Goal: Information Seeking & Learning: Learn about a topic

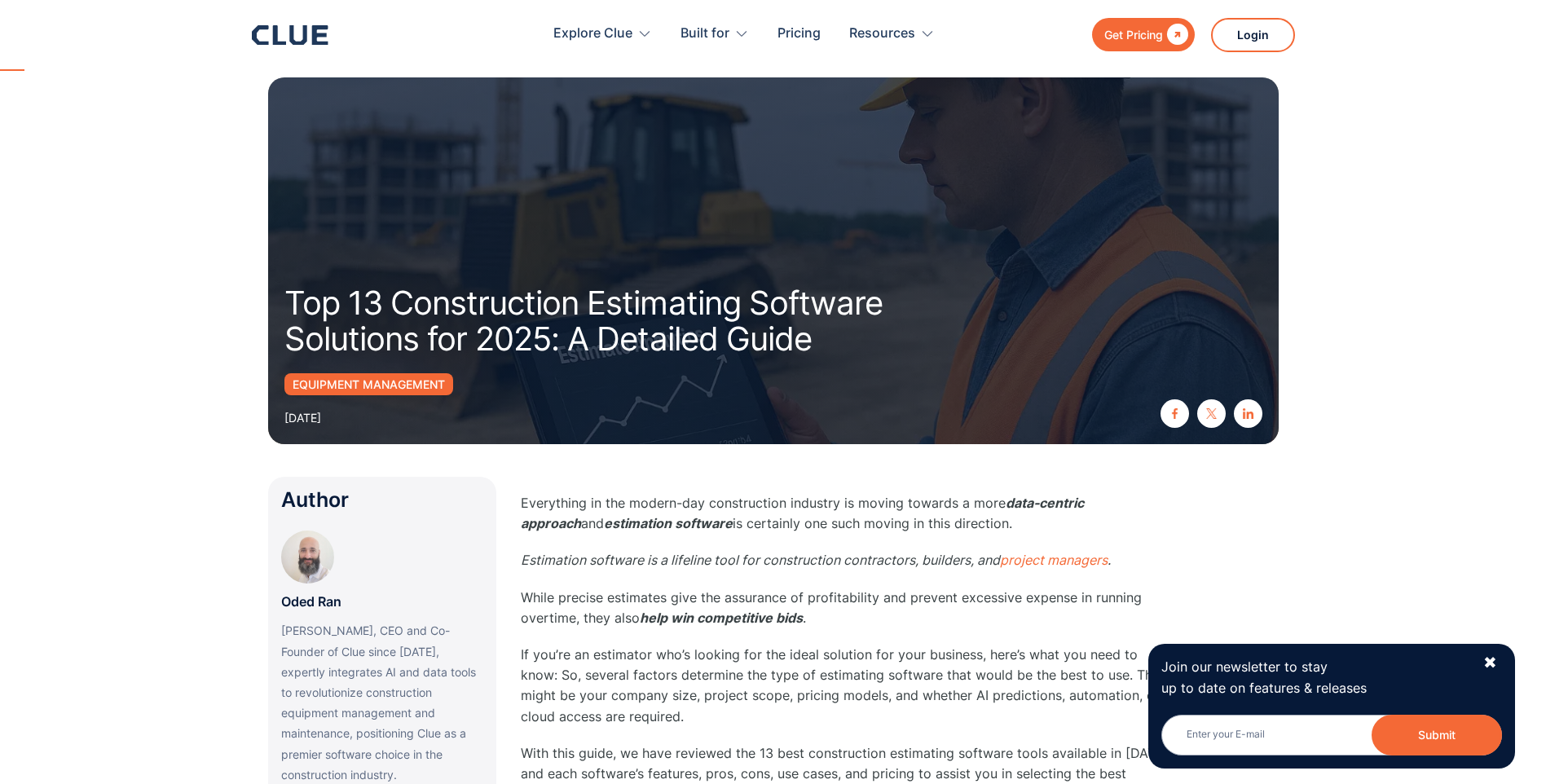
click at [1499, 664] on div "Join our newsletter to stay up to date on features & releases Email Submit News…" at bounding box center [1331, 705] width 367 height 124
click at [1493, 664] on div "✖" at bounding box center [1490, 662] width 14 height 20
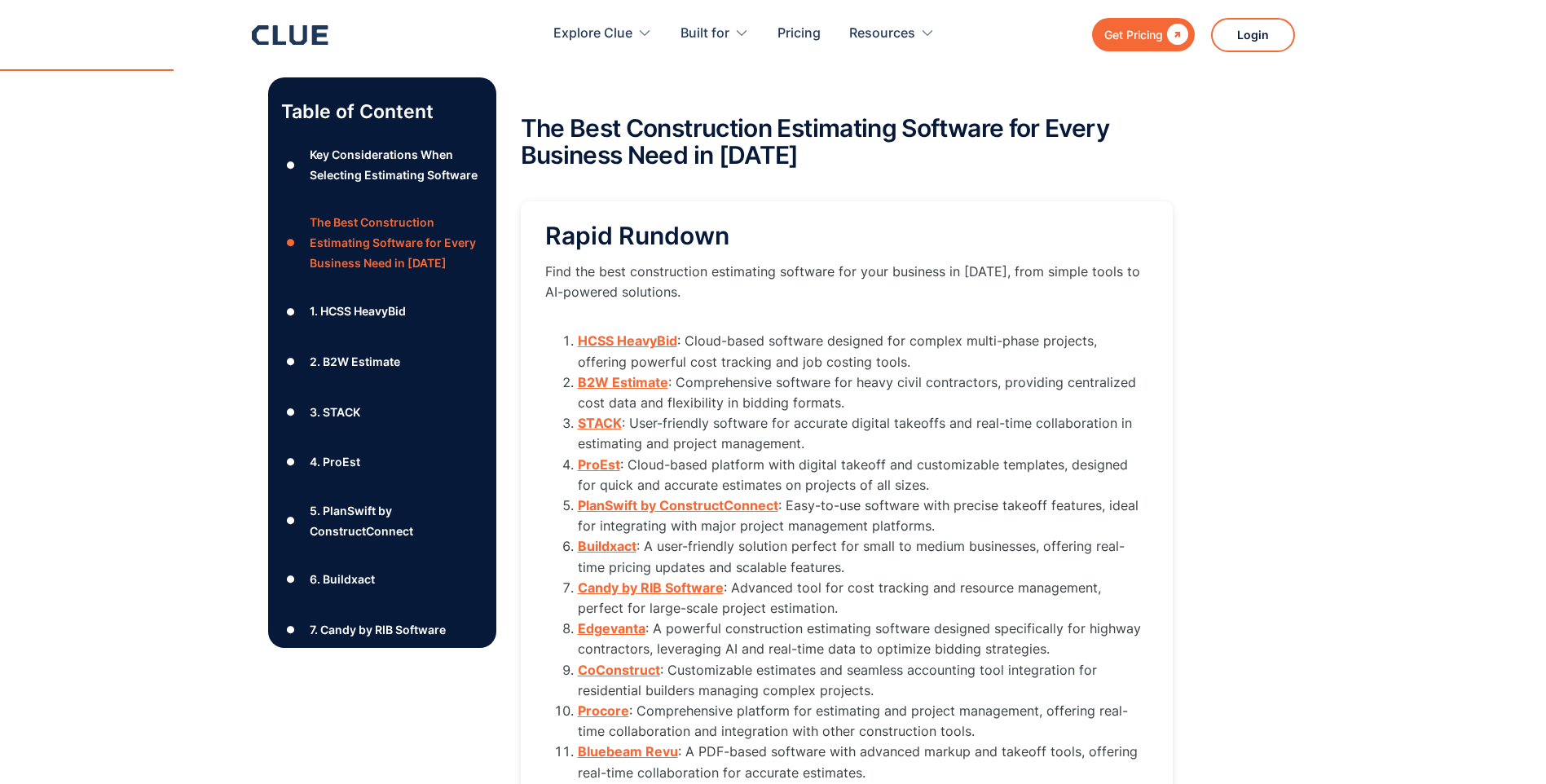
scroll to position [1792, 0]
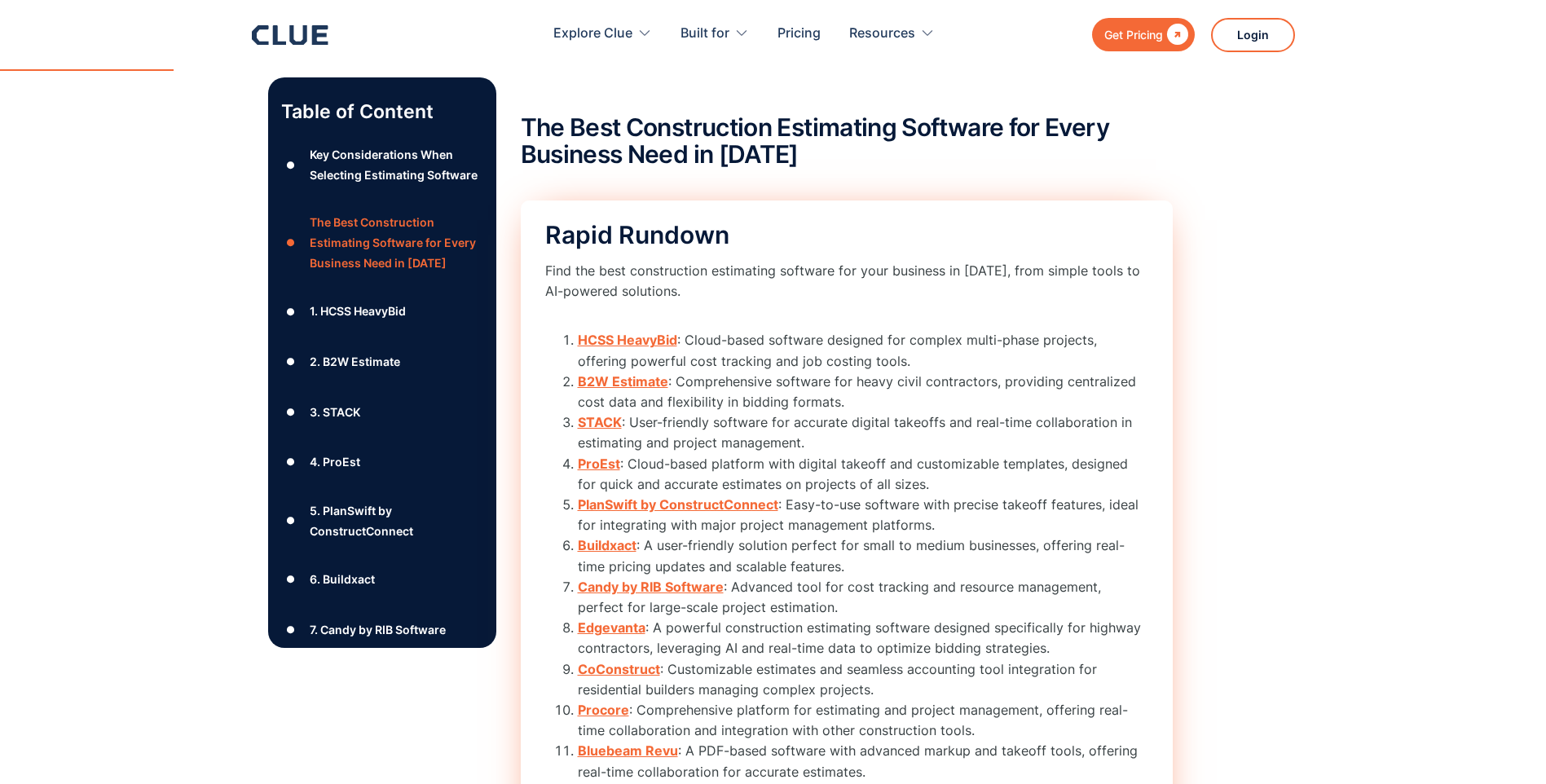
click at [665, 343] on strong "HCSS HeavyBid" at bounding box center [627, 340] width 100 height 16
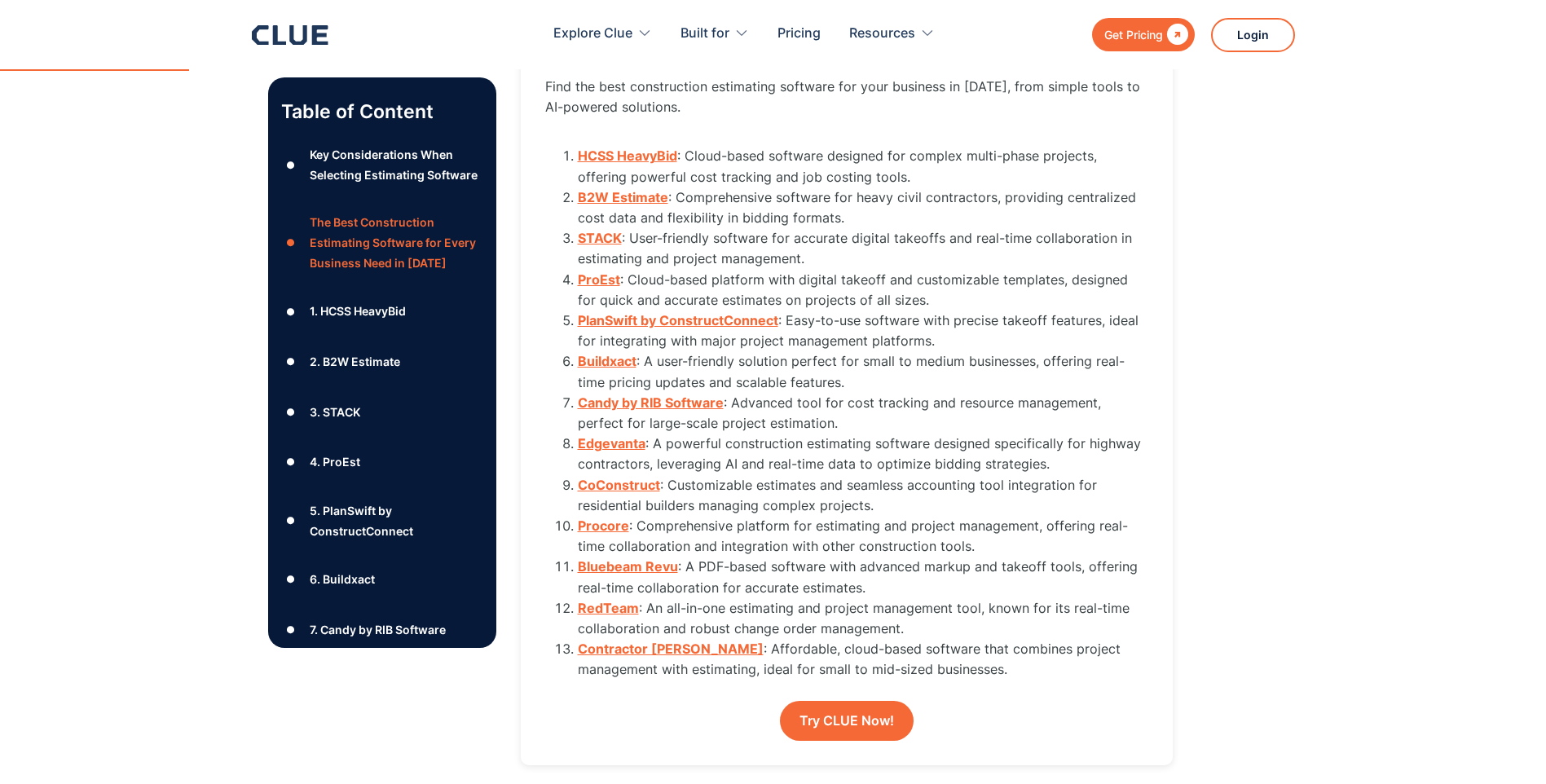
scroll to position [2005, 0]
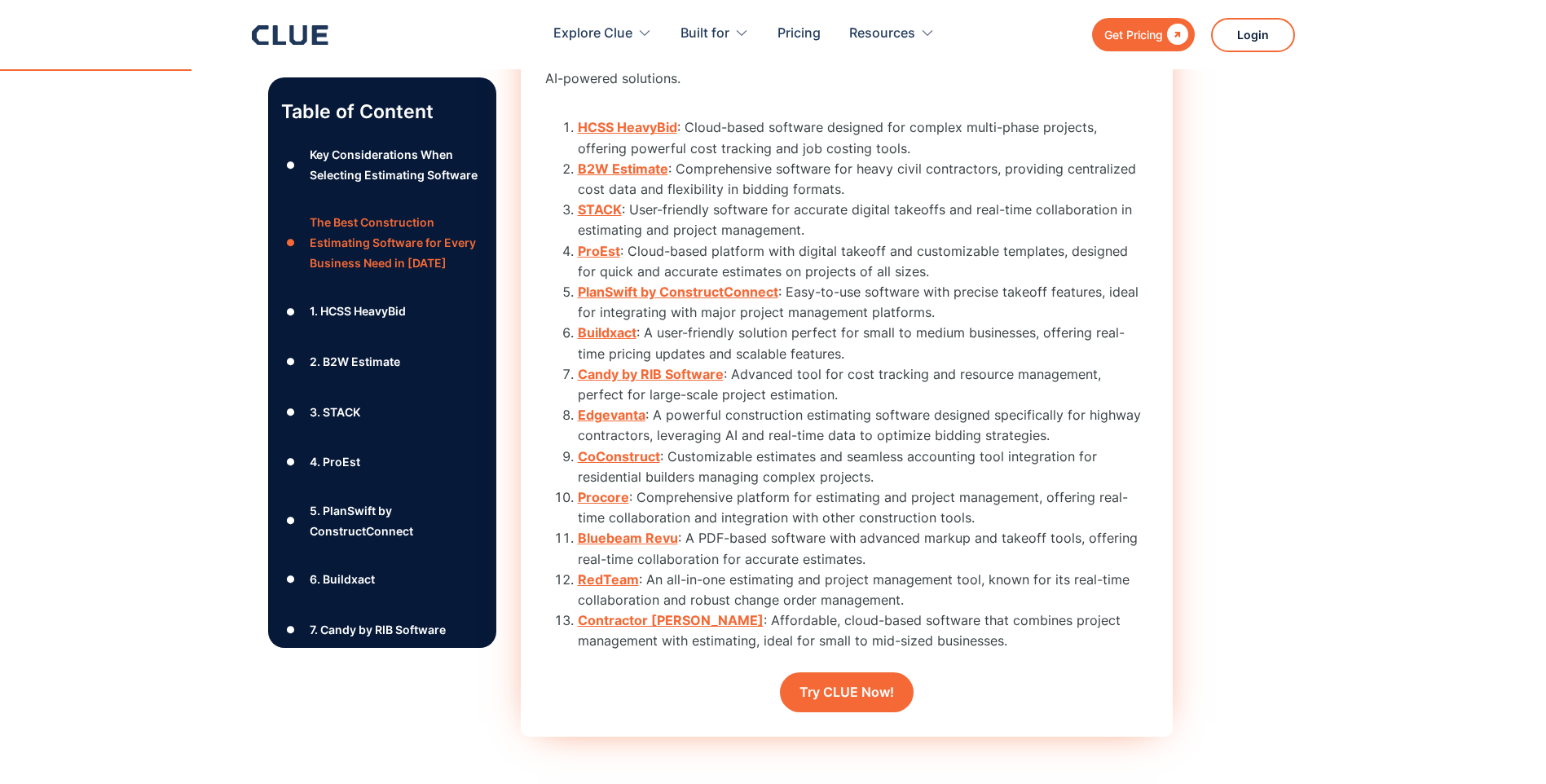
click at [616, 577] on strong "RedTeam" at bounding box center [608, 579] width 61 height 16
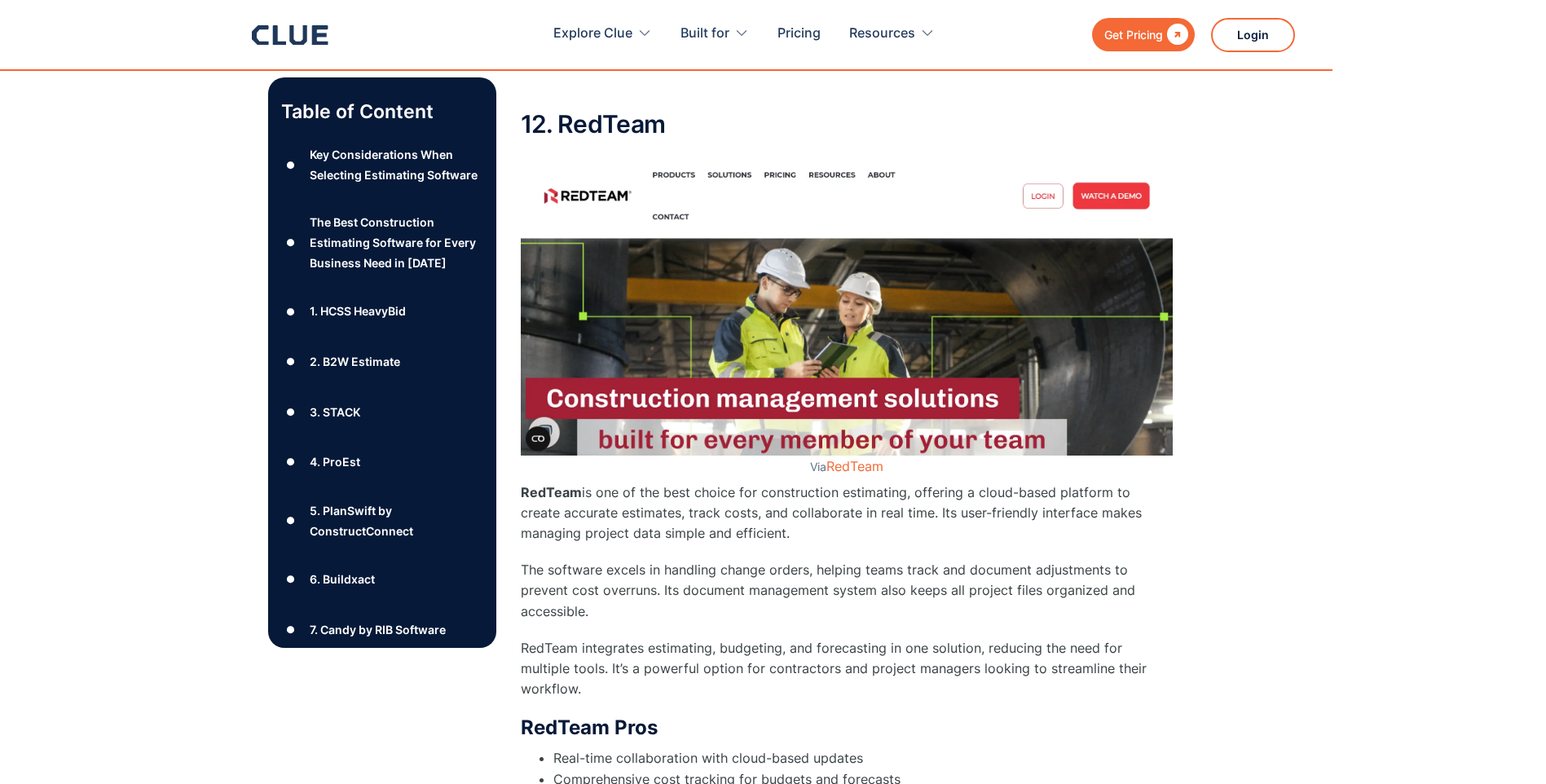
scroll to position [15517, 0]
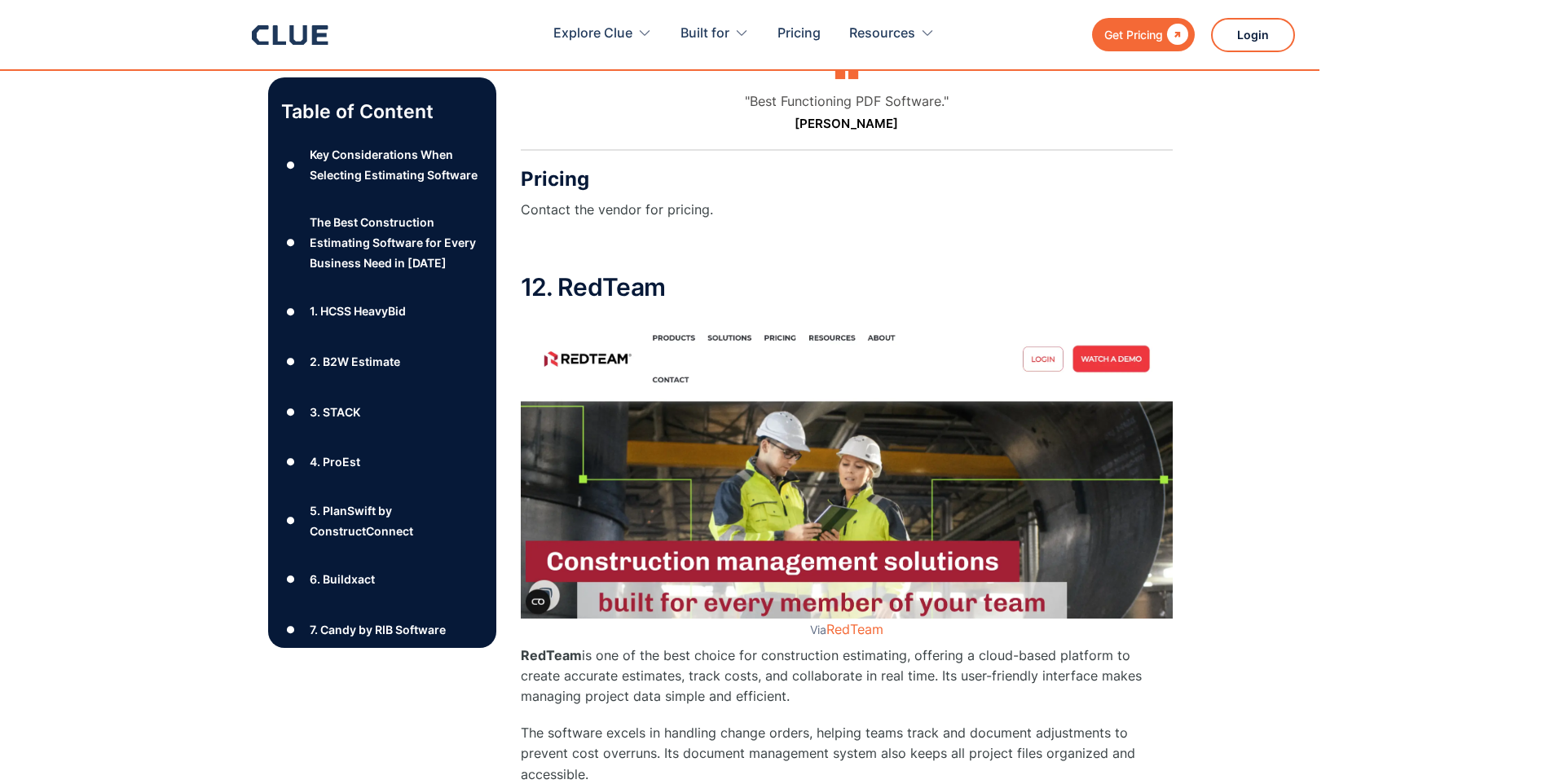
click at [1128, 317] on img at bounding box center [847, 468] width 652 height 302
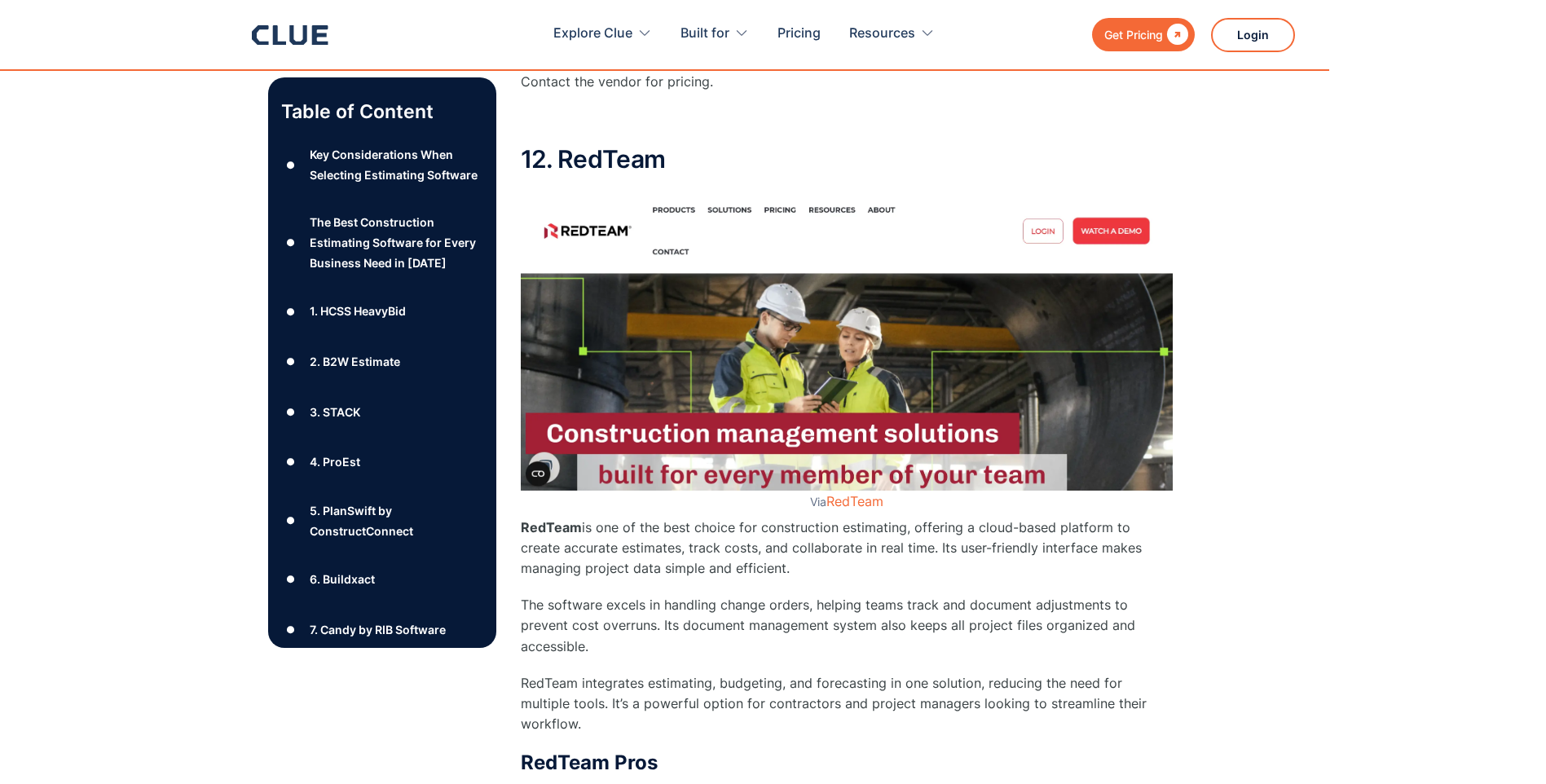
click at [1109, 189] on img at bounding box center [847, 340] width 652 height 302
click at [1116, 196] on img at bounding box center [847, 340] width 652 height 302
click at [1106, 192] on img at bounding box center [847, 340] width 652 height 302
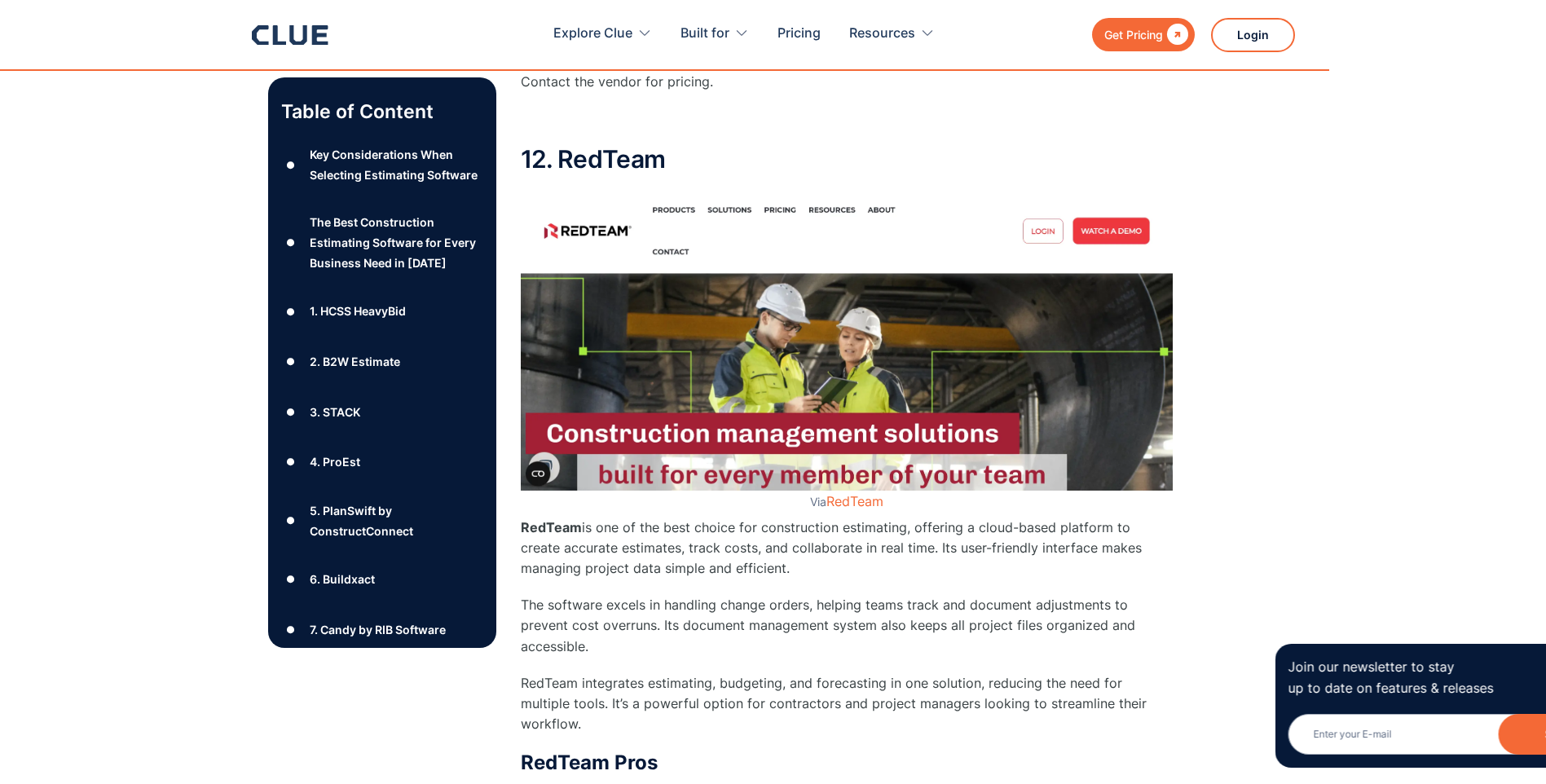
click at [1101, 192] on img at bounding box center [847, 340] width 652 height 302
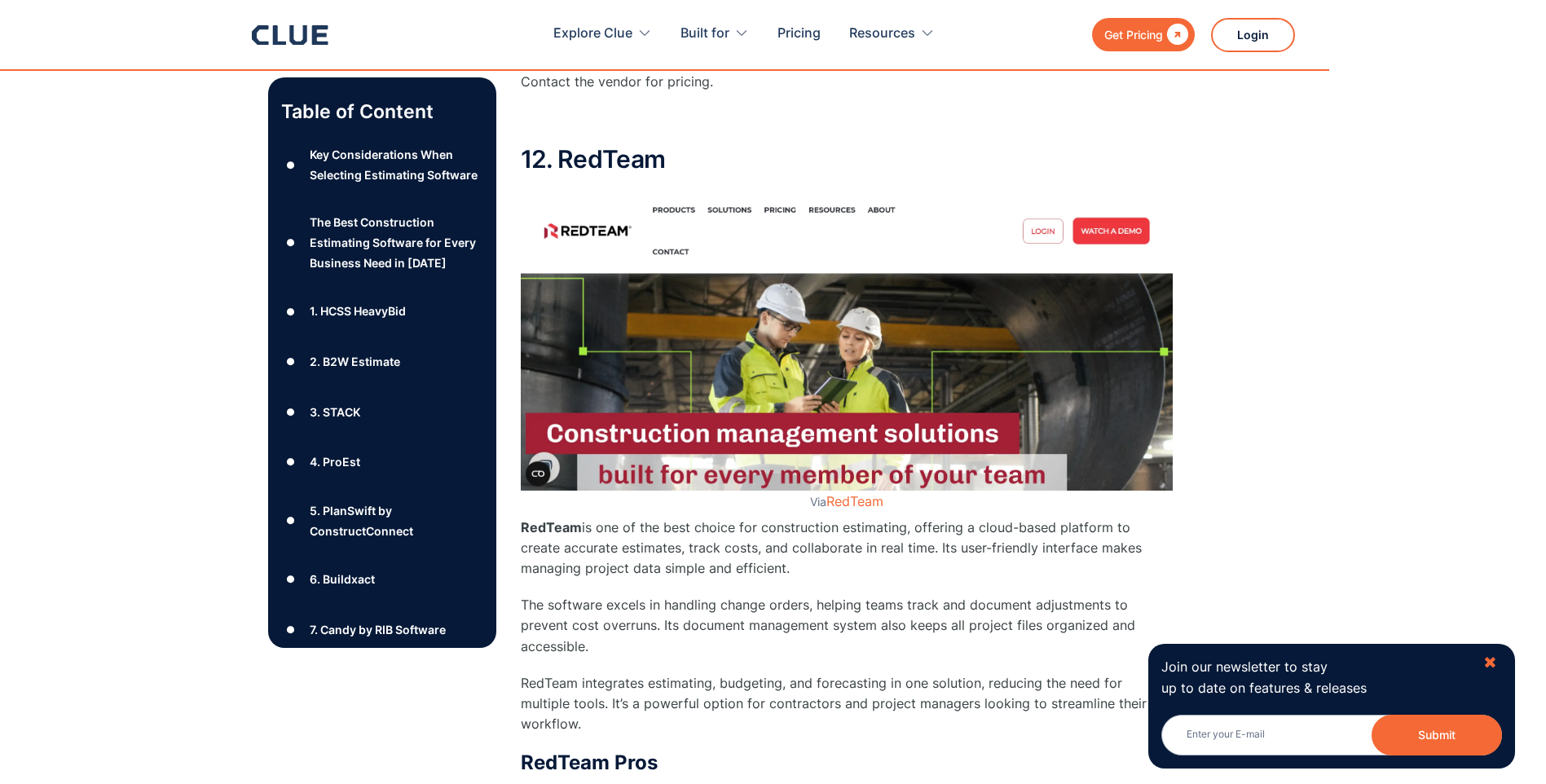
click at [1492, 666] on div "✖" at bounding box center [1490, 662] width 14 height 20
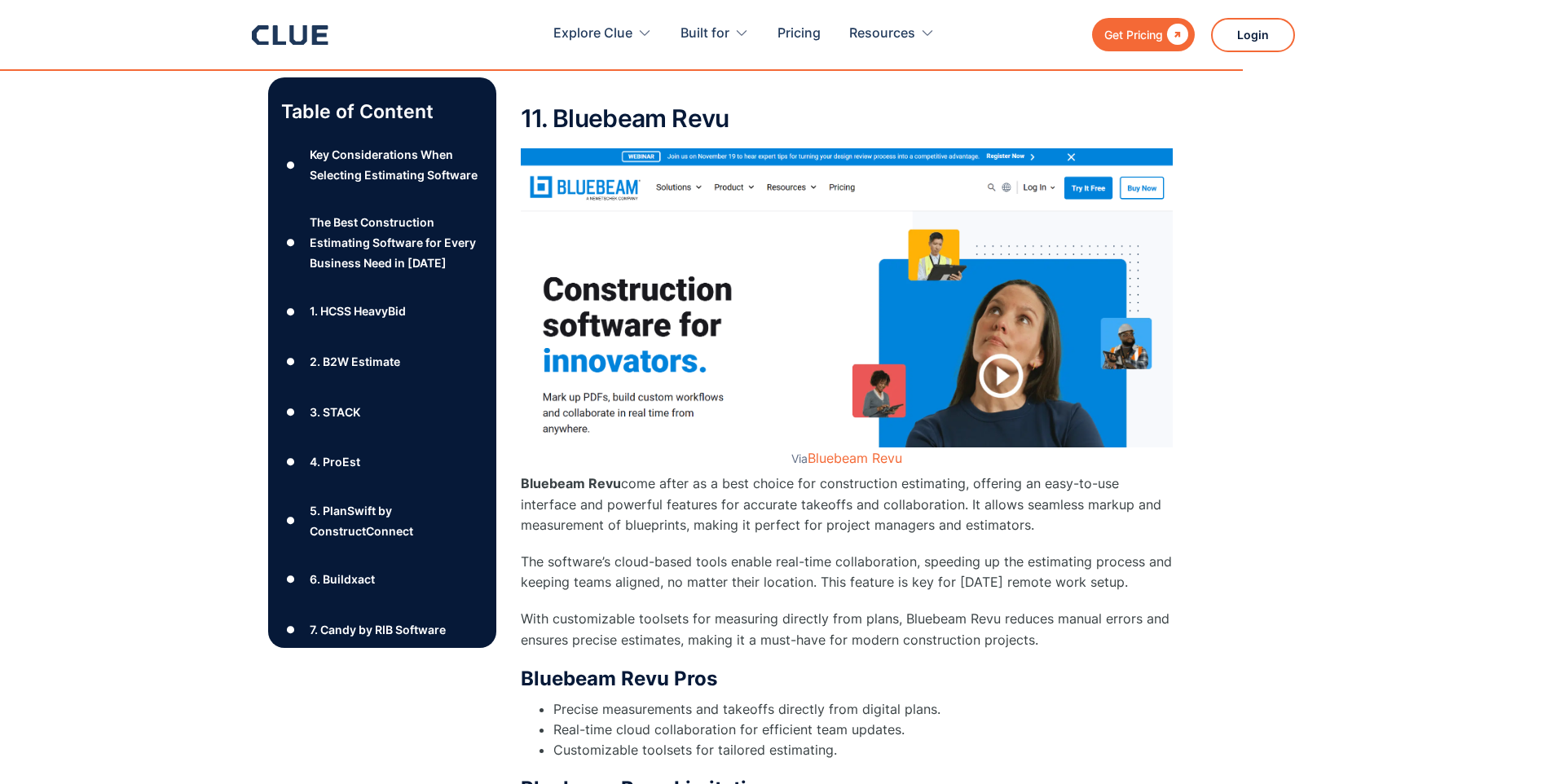
scroll to position [14586, 0]
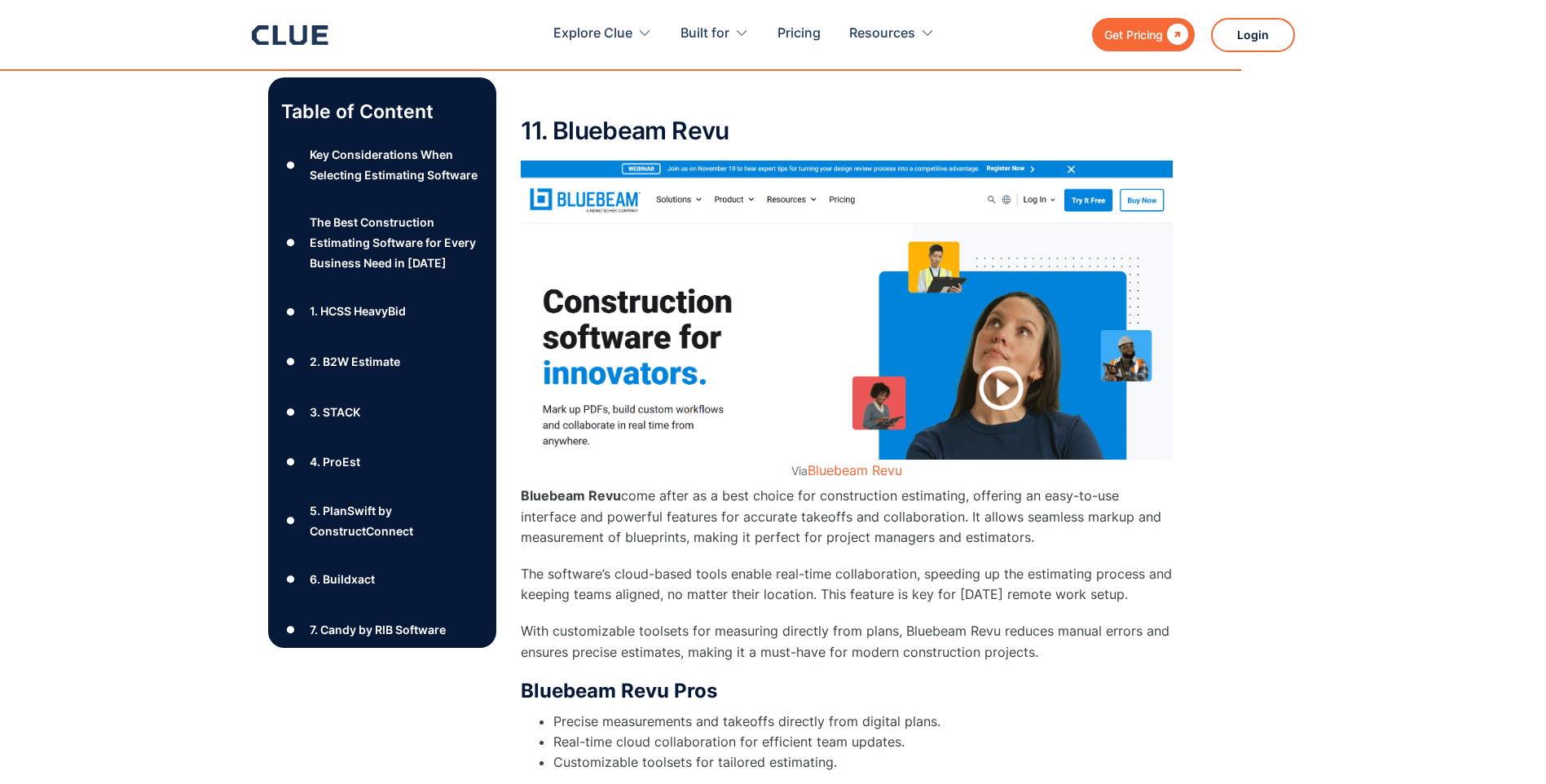
click at [357, 161] on div "Key Considerations When Selecting Estimating Software" at bounding box center [396, 164] width 173 height 41
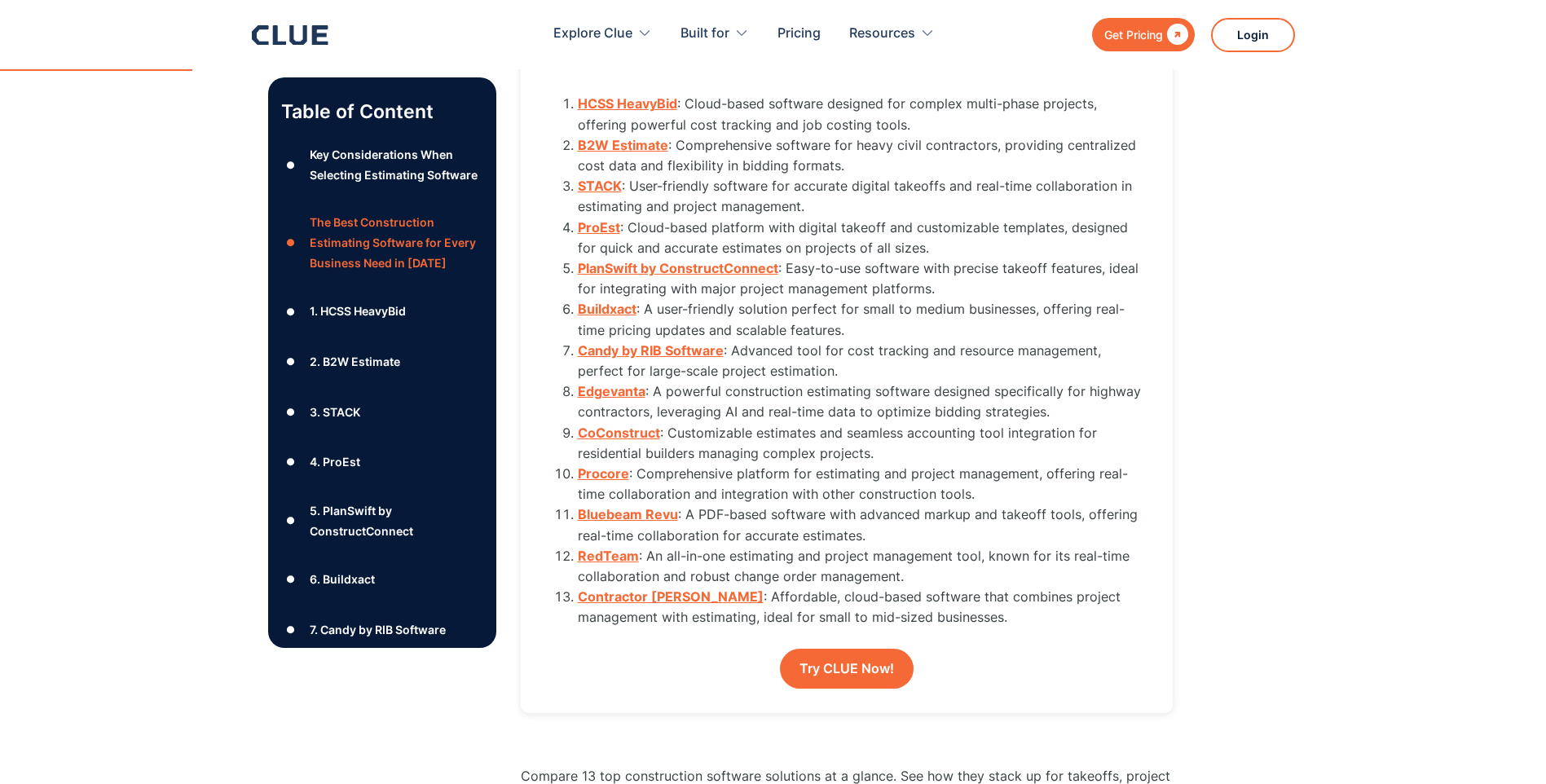
scroll to position [2000, 0]
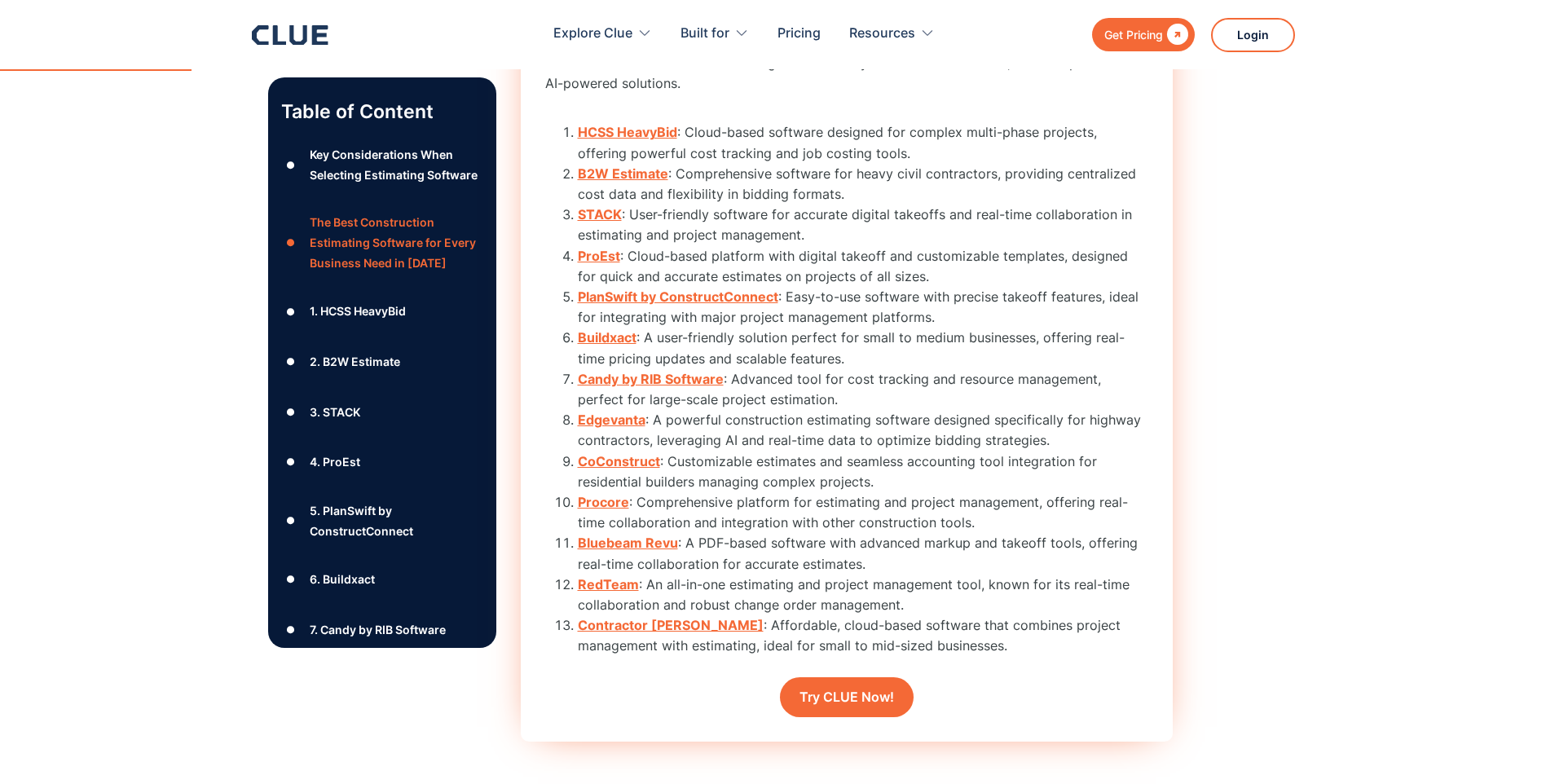
click at [608, 130] on strong "HCSS HeavyBid" at bounding box center [627, 132] width 100 height 16
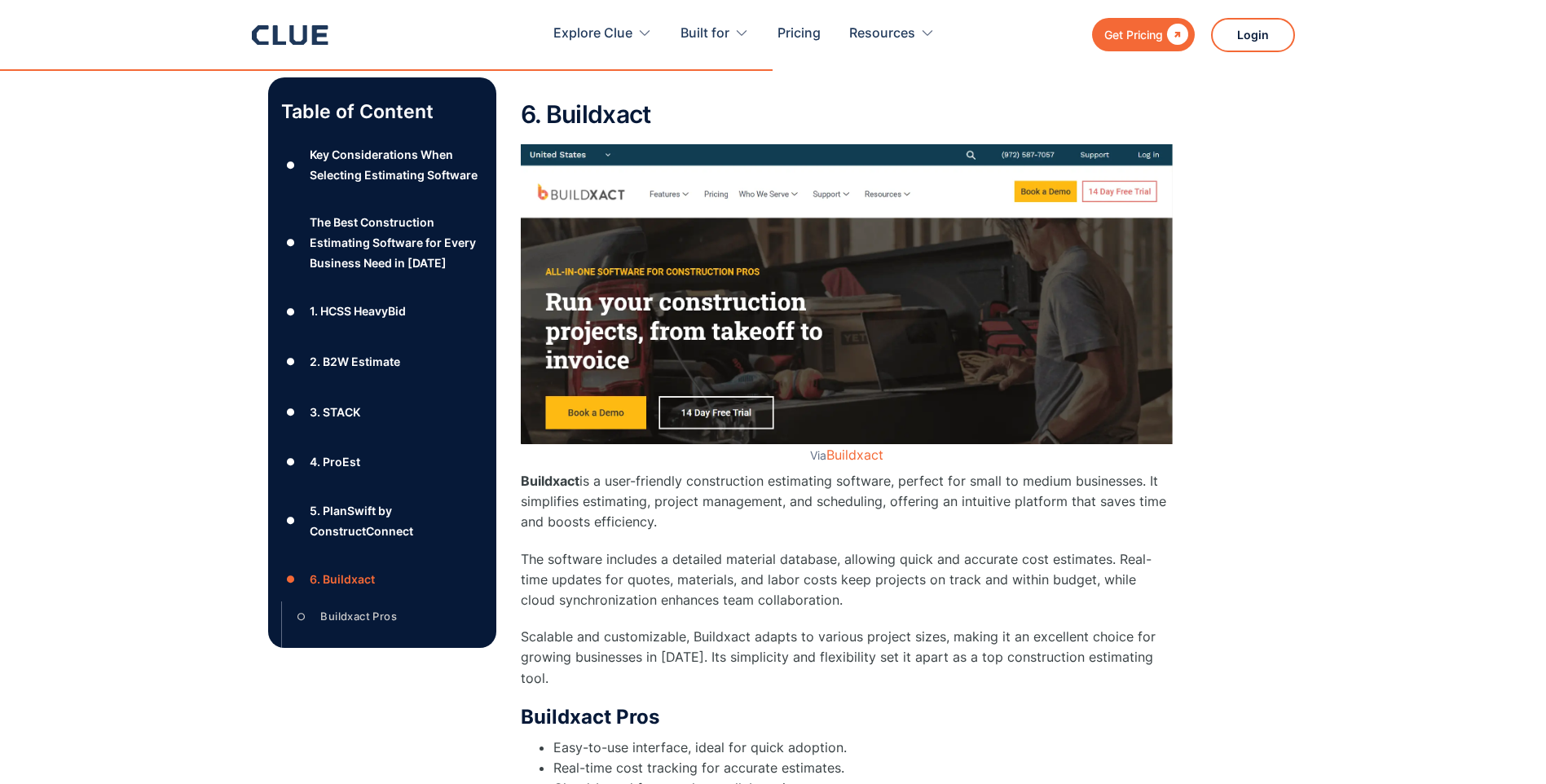
scroll to position [8848, 0]
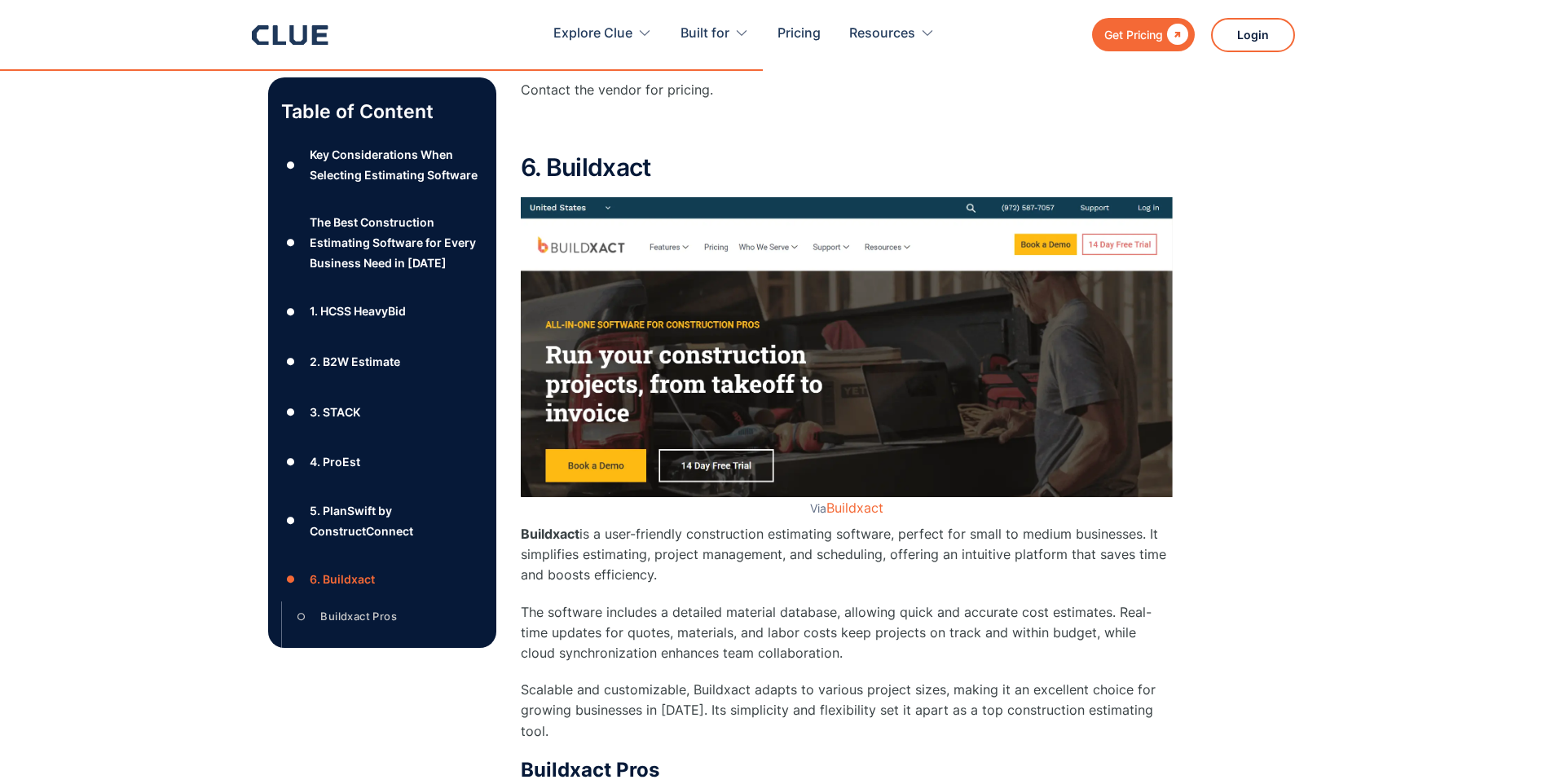
click at [621, 463] on img at bounding box center [847, 347] width 652 height 301
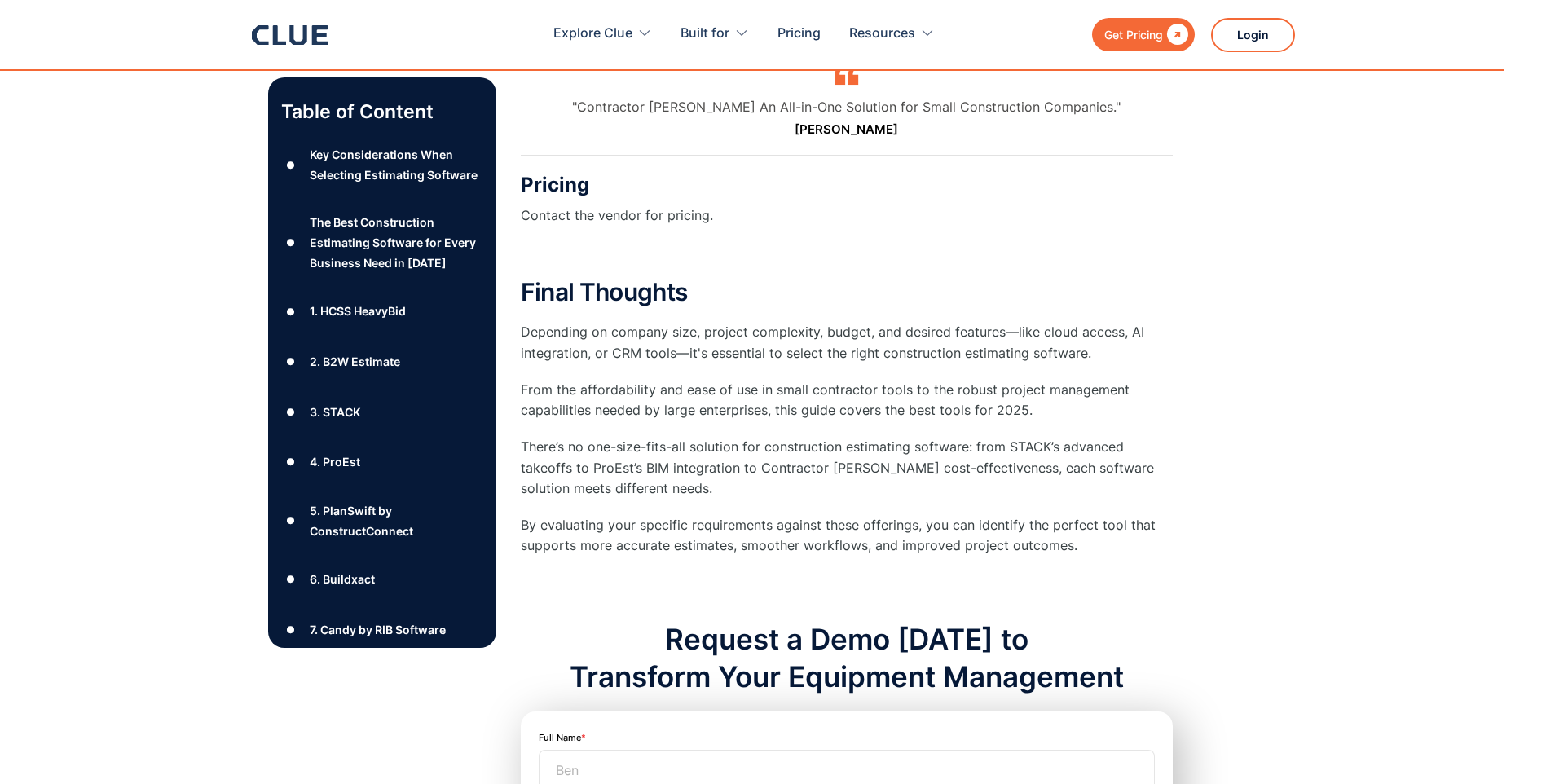
scroll to position [17728, 0]
